Goal: Find specific page/section: Find specific page/section

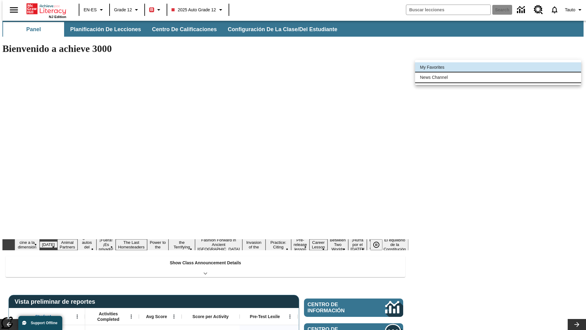
click at [498, 77] on li "News Channel" at bounding box center [498, 77] width 166 height 10
type input "120"
